Goal: Task Accomplishment & Management: Use online tool/utility

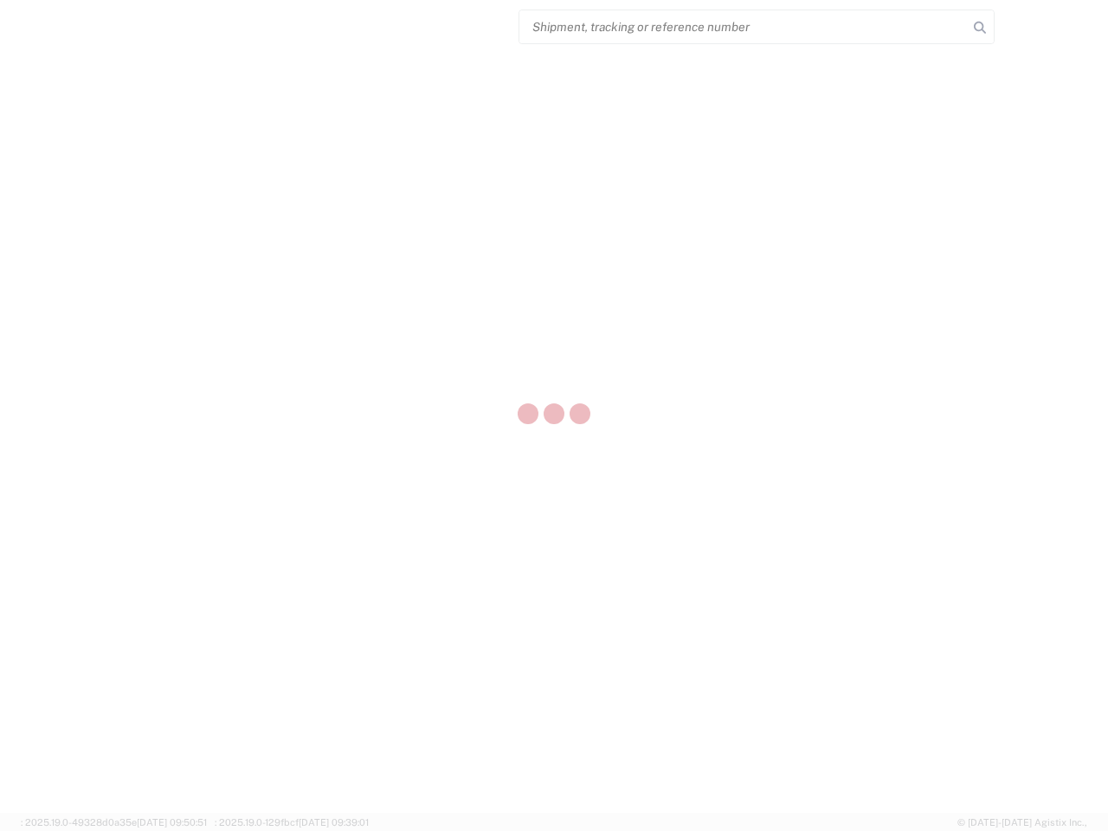
select select "US"
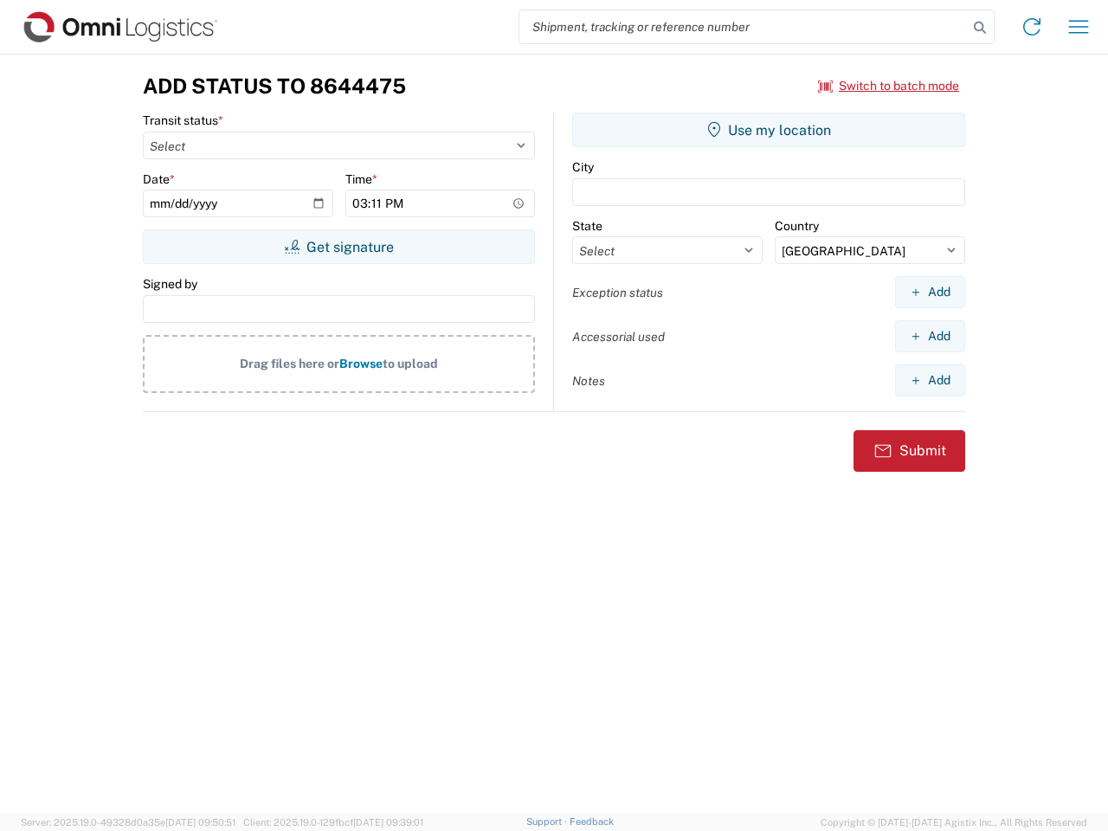
click at [744, 27] on input "search" at bounding box center [743, 26] width 448 height 33
click at [980, 28] on icon at bounding box center [980, 28] width 24 height 24
click at [1032, 27] on icon at bounding box center [1032, 27] width 28 height 28
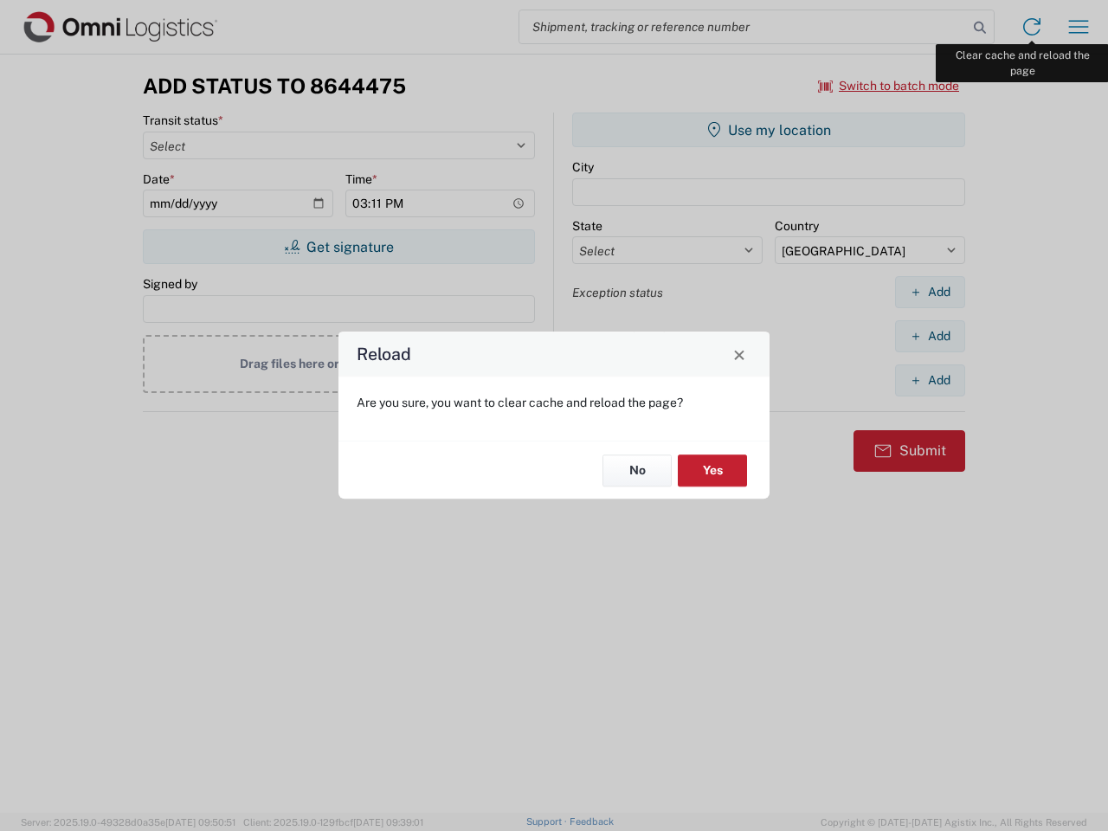
click at [1078, 27] on div "Reload Are you sure, you want to clear cache and reload the page? No Yes" at bounding box center [554, 415] width 1108 height 831
click at [889, 86] on div "Reload Are you sure, you want to clear cache and reload the page? No Yes" at bounding box center [554, 415] width 1108 height 831
click at [338, 247] on div "Reload Are you sure, you want to clear cache and reload the page? No Yes" at bounding box center [554, 415] width 1108 height 831
click at [769, 130] on div "Reload Are you sure, you want to clear cache and reload the page? No Yes" at bounding box center [554, 415] width 1108 height 831
click at [930, 292] on div "Reload Are you sure, you want to clear cache and reload the page? No Yes" at bounding box center [554, 415] width 1108 height 831
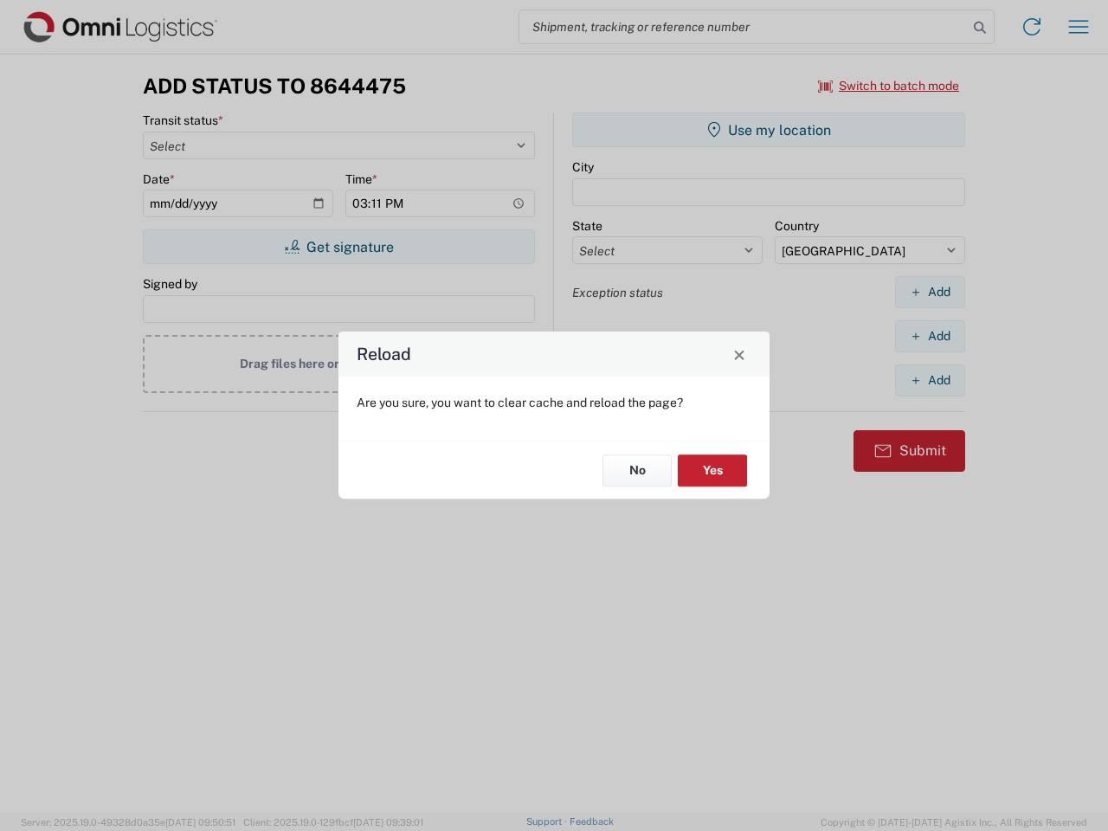
click at [930, 336] on div "Reload Are you sure, you want to clear cache and reload the page? No Yes" at bounding box center [554, 415] width 1108 height 831
click at [930, 380] on div "Reload Are you sure, you want to clear cache and reload the page? No Yes" at bounding box center [554, 415] width 1108 height 831
